Goal: Task Accomplishment & Management: Use online tool/utility

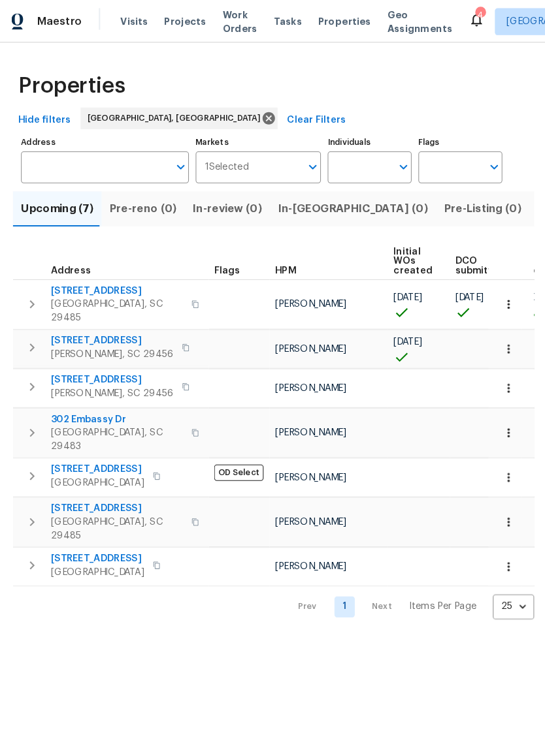
click at [125, 25] on span "Visits" at bounding box center [138, 20] width 27 height 13
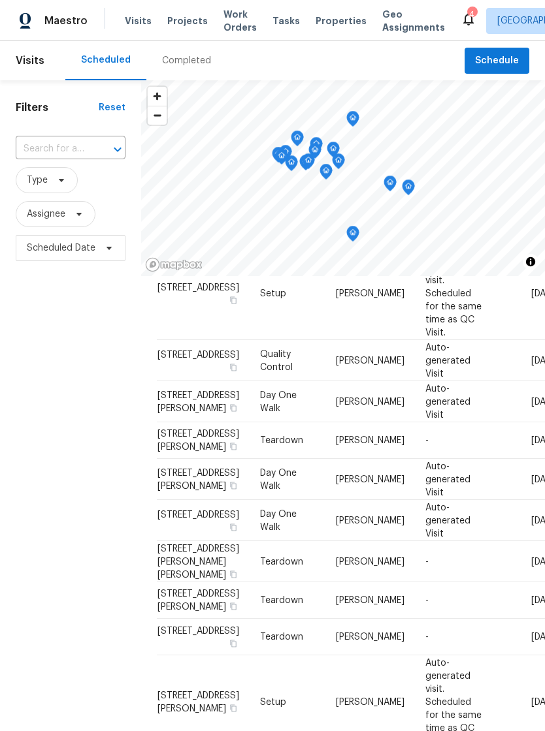
scroll to position [603, 0]
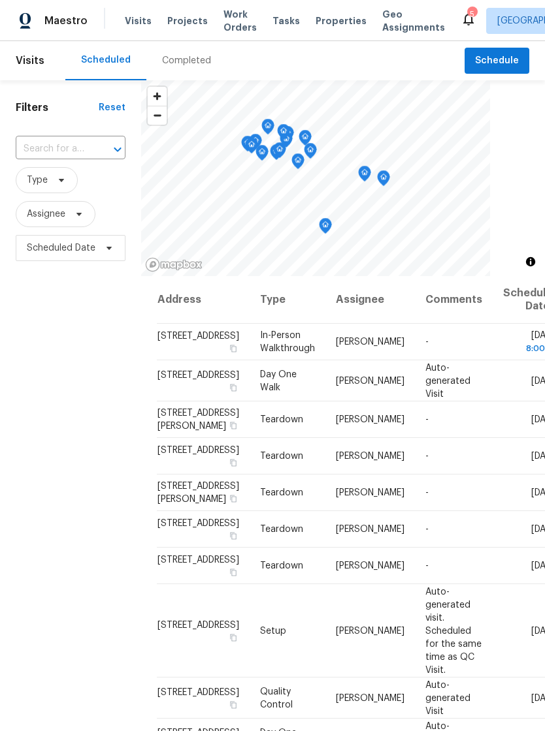
click at [460, 12] on icon at bounding box center [468, 19] width 16 height 16
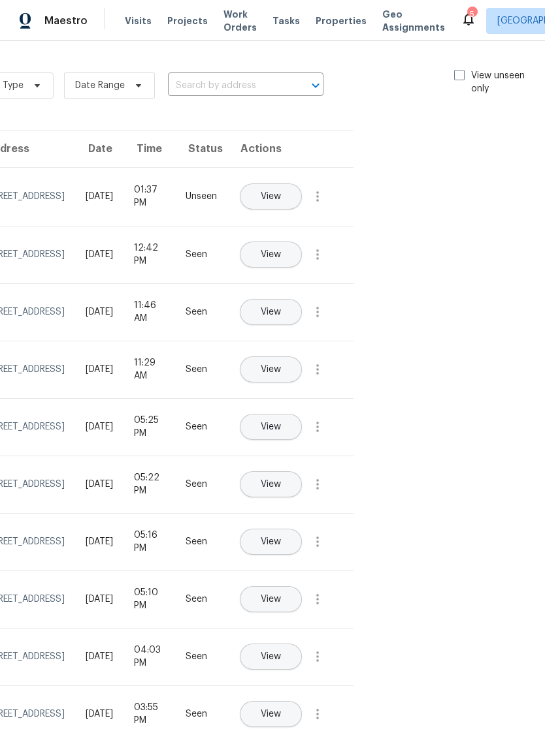
scroll to position [-1, 151]
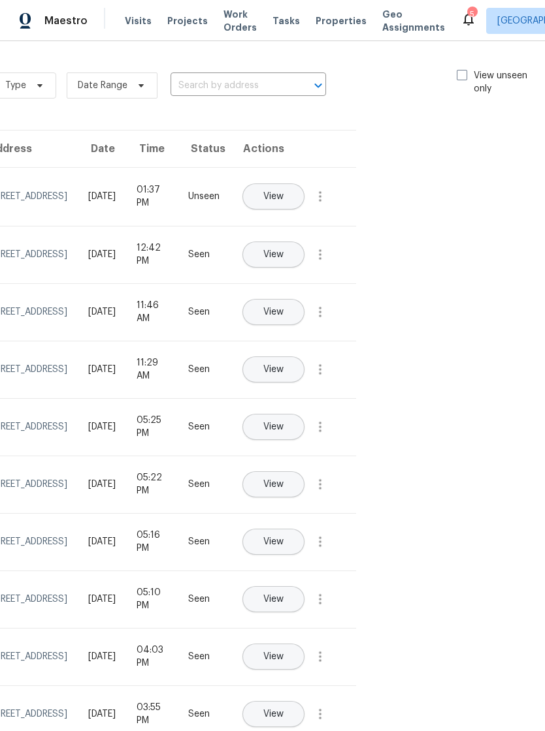
click at [460, 80] on span at bounding box center [461, 75] width 10 height 10
click at [460, 78] on input "View unseen only" at bounding box center [460, 73] width 8 height 8
checkbox input "true"
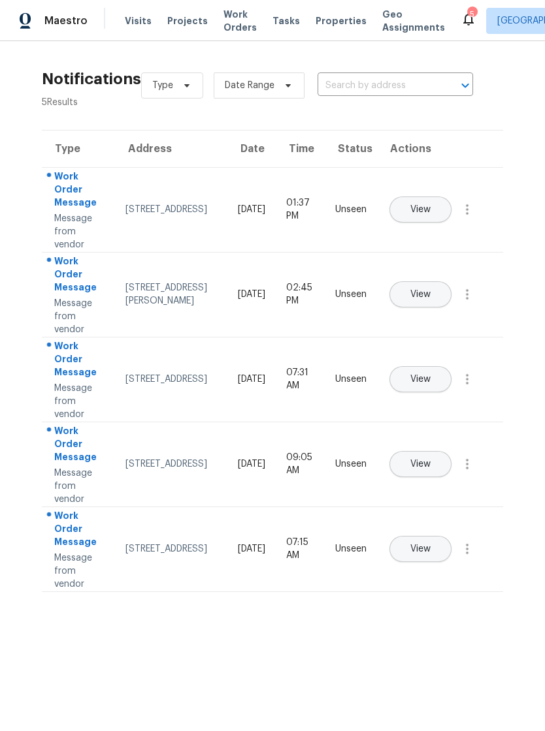
scroll to position [0, 0]
click at [233, 27] on span "Work Orders" at bounding box center [239, 21] width 33 height 26
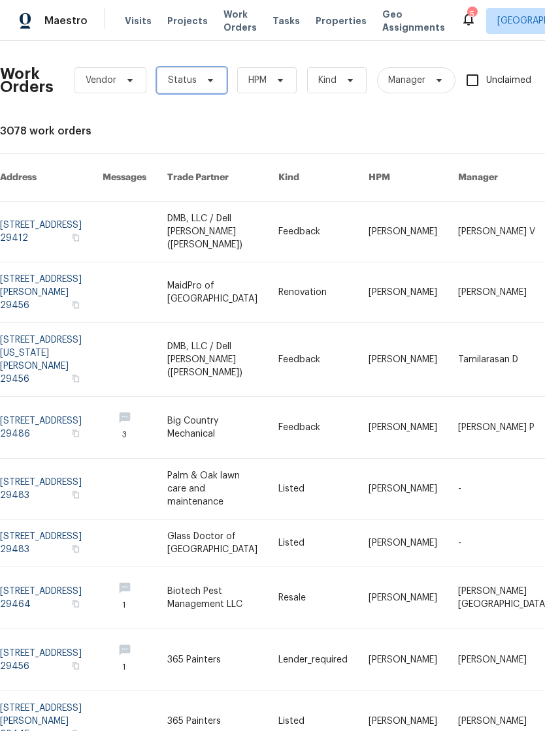
click at [197, 79] on span "Status" at bounding box center [192, 80] width 70 height 26
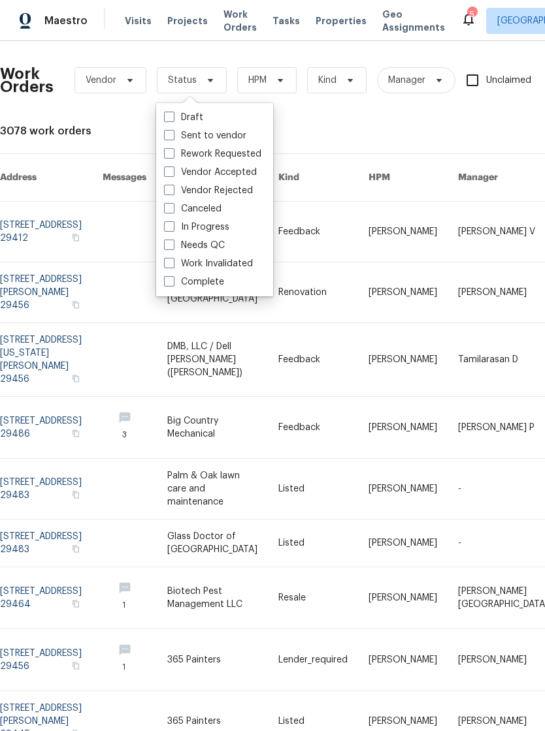
click at [167, 245] on span at bounding box center [169, 245] width 10 height 10
click at [167, 245] on input "Needs QC" at bounding box center [168, 243] width 8 height 8
checkbox input "true"
